Goal: Task Accomplishment & Management: Use online tool/utility

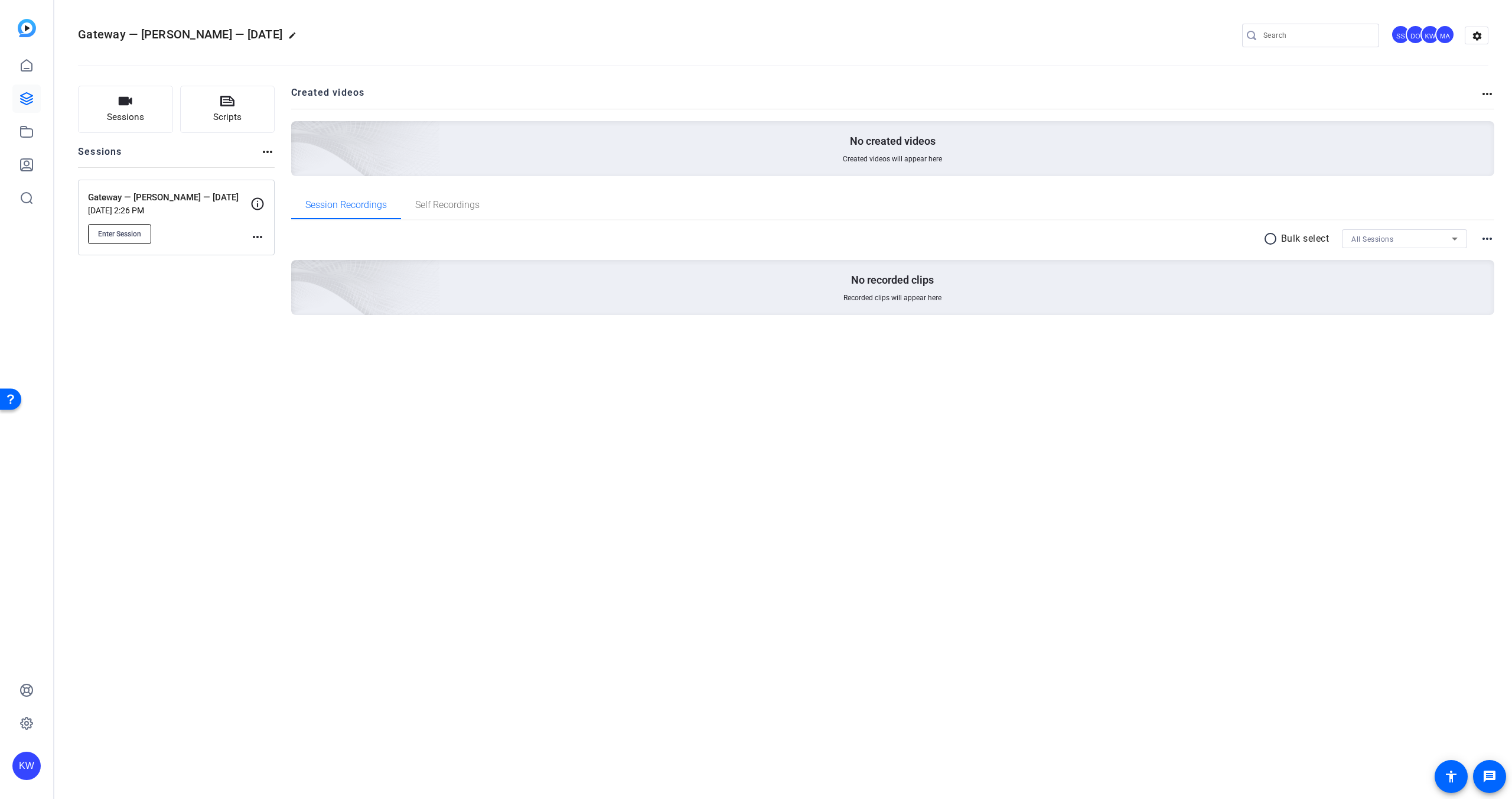
click at [116, 233] on span "Enter Session" at bounding box center [120, 234] width 43 height 9
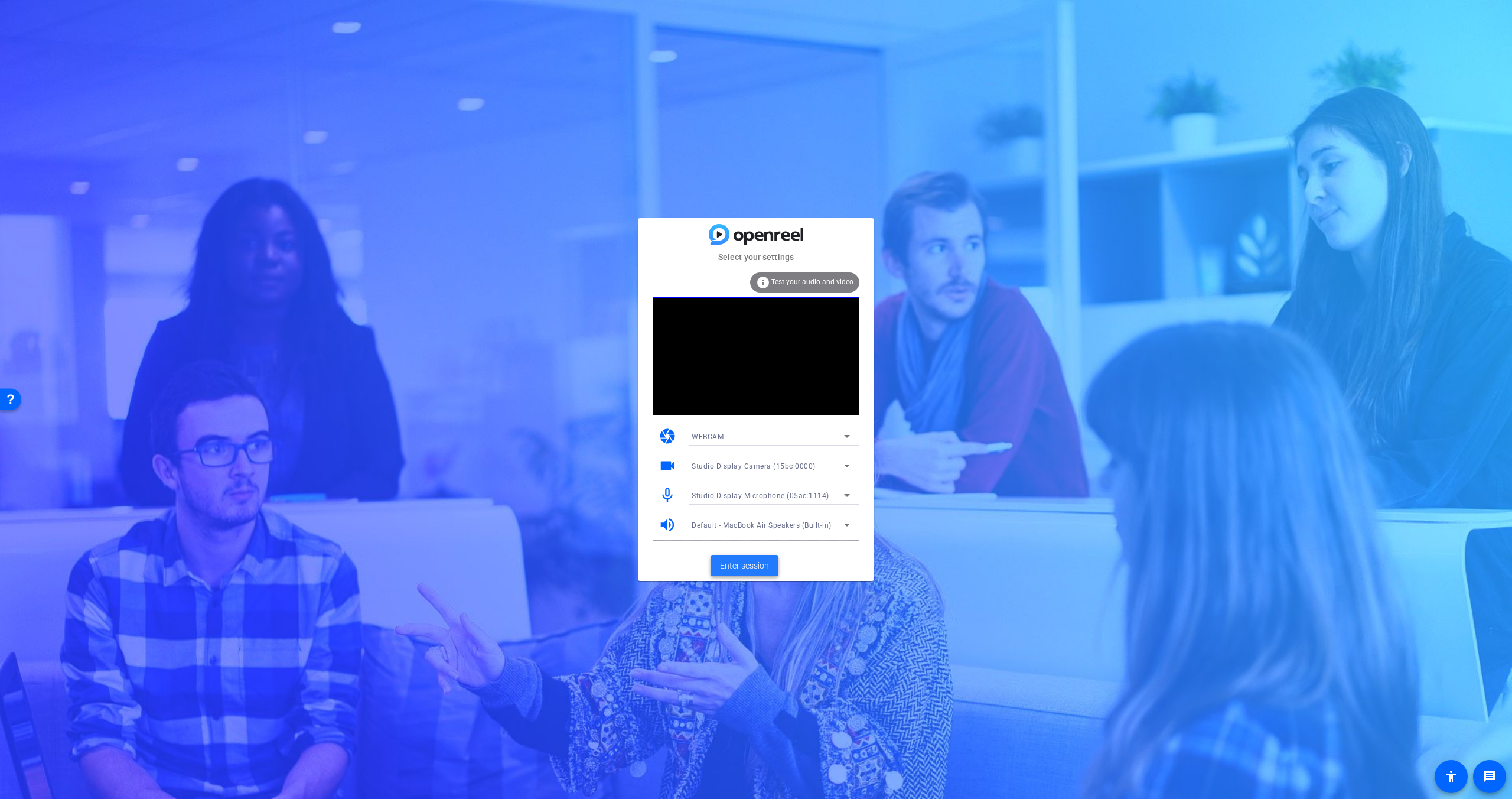
click at [739, 564] on span "Enter session" at bounding box center [744, 566] width 49 height 12
